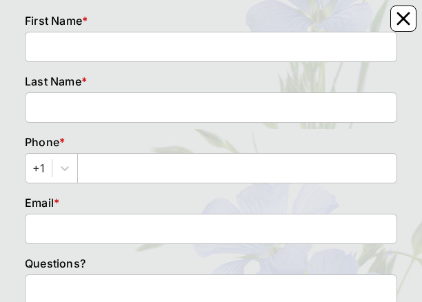
scroll to position [191, 0]
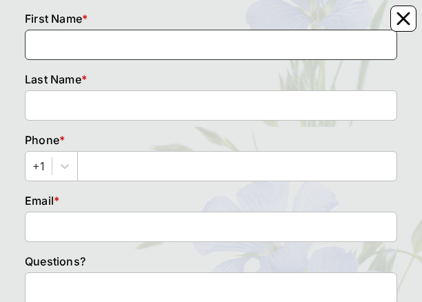
click at [32, 34] on input at bounding box center [211, 45] width 372 height 30
type input "[PERSON_NAME]"
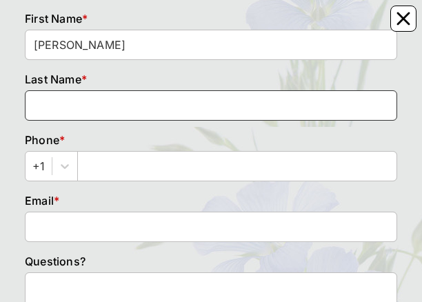
type input "[PERSON_NAME]"
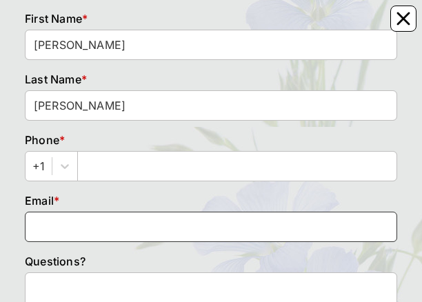
type input "[EMAIL_ADDRESS][DOMAIN_NAME]"
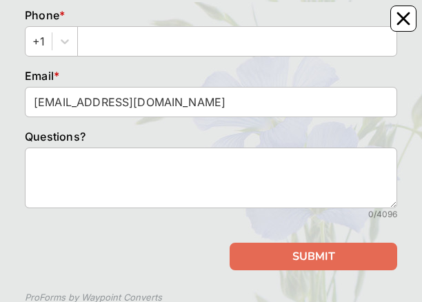
scroll to position [329, 0]
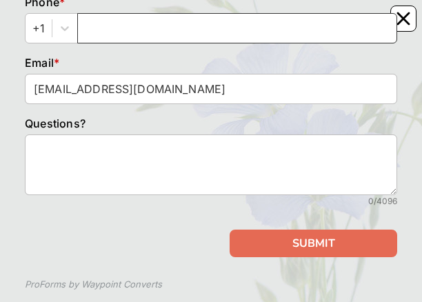
click at [88, 34] on input "text" at bounding box center [237, 28] width 320 height 30
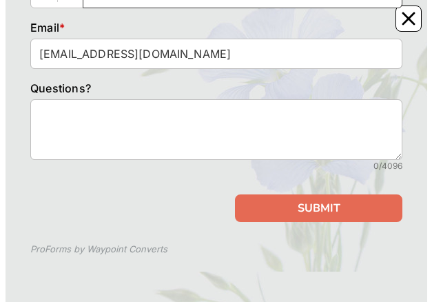
scroll to position [536, 0]
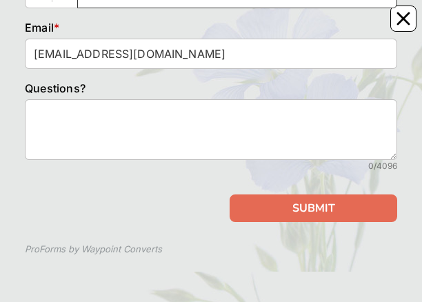
type input "7853803161"
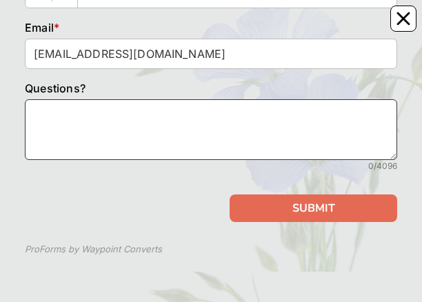
click at [33, 34] on textarea at bounding box center [211, 129] width 372 height 61
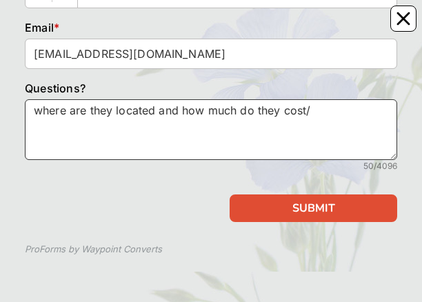
type textarea "where are they located and how much do they cost/"
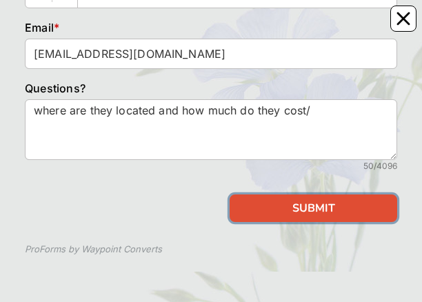
click at [323, 34] on button "SUBMIT" at bounding box center [313, 208] width 167 height 28
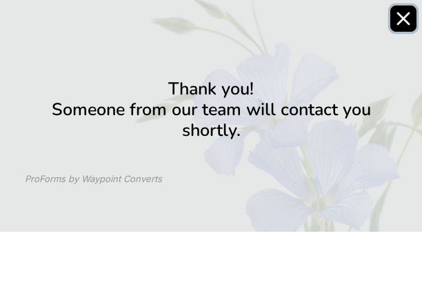
click at [397, 21] on icon "Close" at bounding box center [403, 19] width 14 height 14
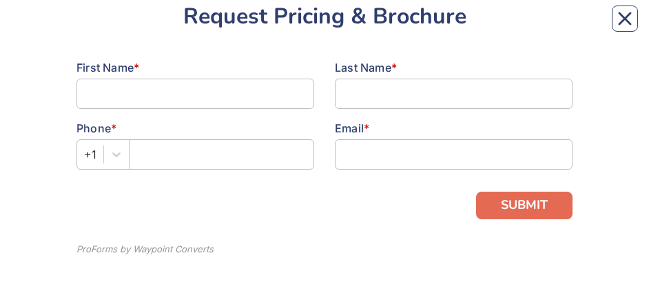
scroll to position [138, 0]
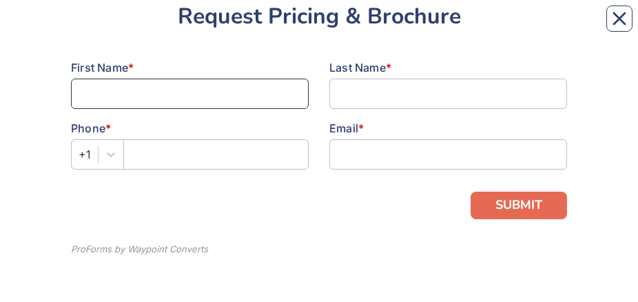
click at [105, 109] on input at bounding box center [190, 94] width 238 height 30
type input "[PERSON_NAME]"
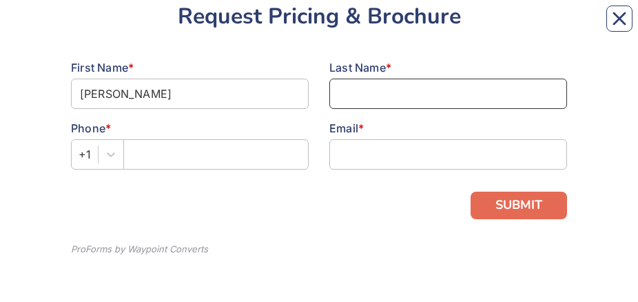
type input "[PERSON_NAME]"
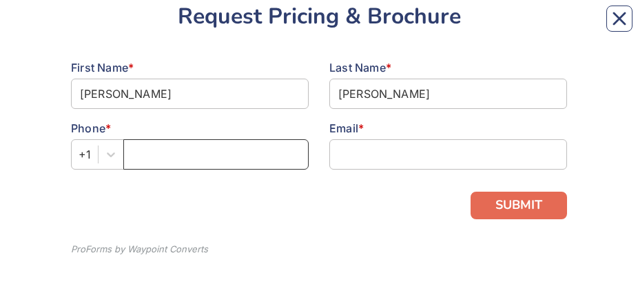
type input "7853803161"
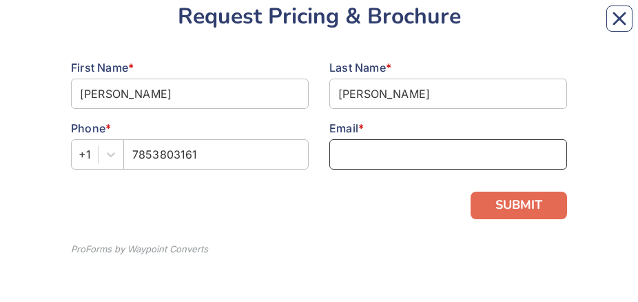
type input "[EMAIL_ADDRESS][DOMAIN_NAME]"
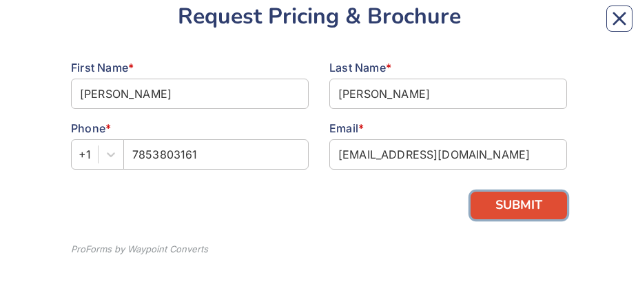
click at [507, 219] on button "SUBMIT" at bounding box center [519, 206] width 96 height 28
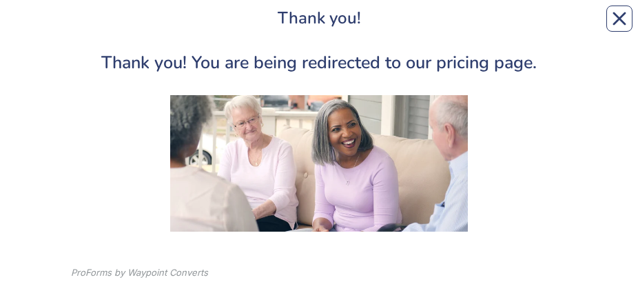
scroll to position [207, 0]
